Goal: Check status

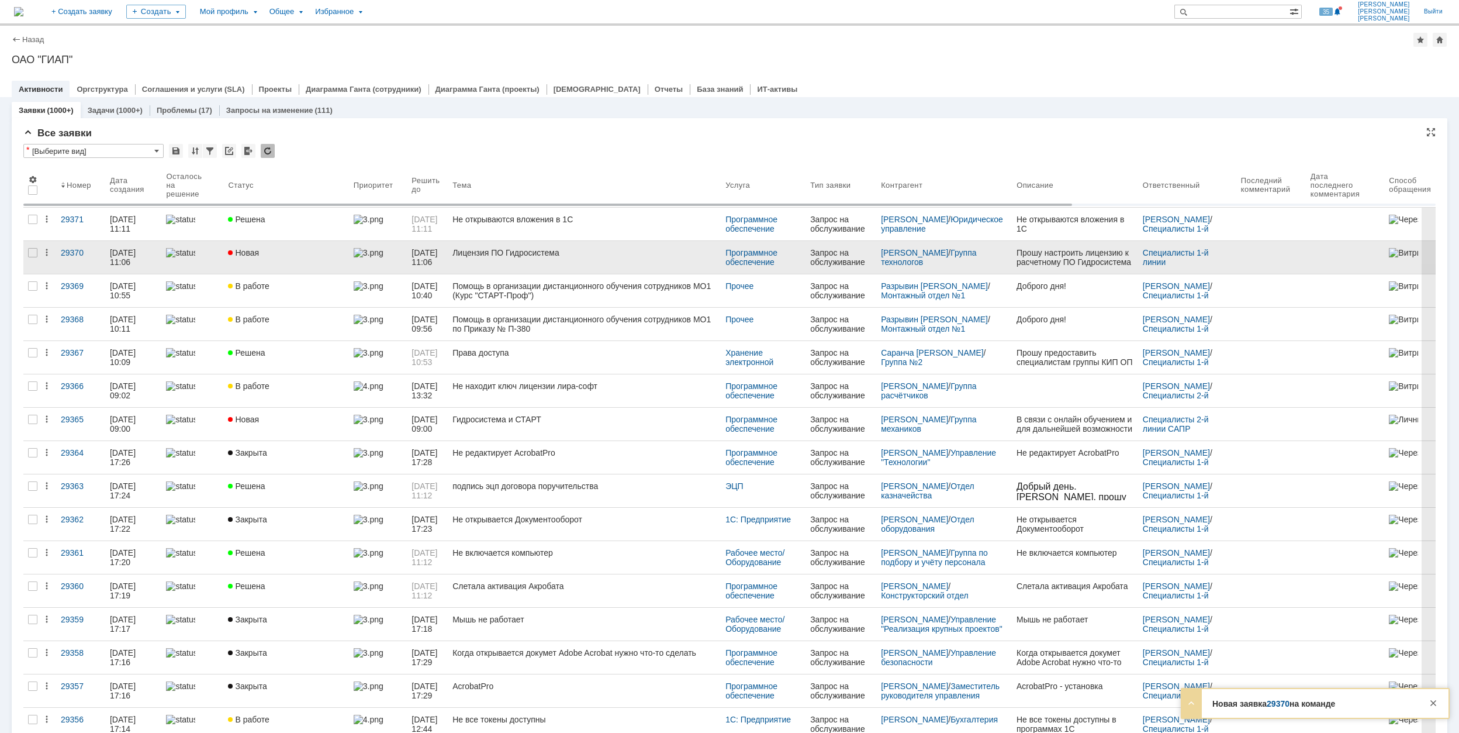
click at [309, 255] on div "Новая" at bounding box center [286, 252] width 116 height 9
